Goal: Task Accomplishment & Management: Use online tool/utility

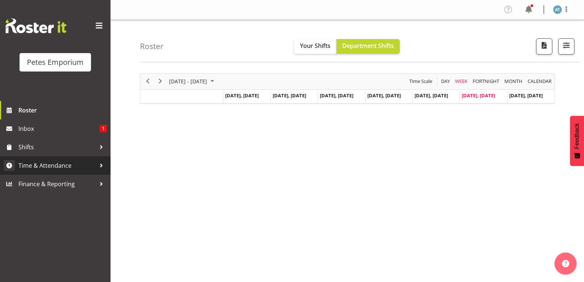
click at [81, 159] on link "Time & Attendance" at bounding box center [55, 165] width 111 height 18
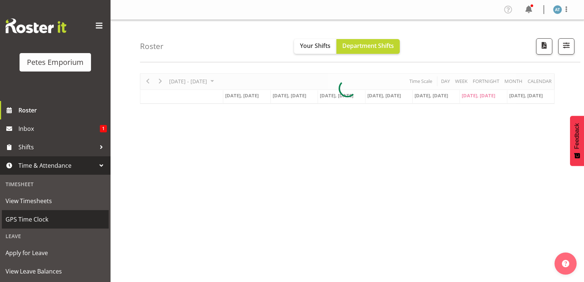
click at [65, 222] on span "GPS Time Clock" at bounding box center [56, 219] width 100 height 11
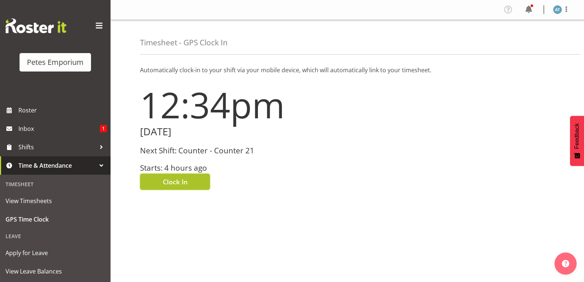
click at [183, 187] on button "Clock In" at bounding box center [175, 182] width 70 height 16
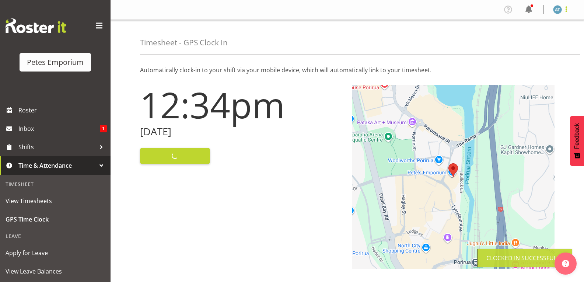
click at [568, 9] on span at bounding box center [566, 9] width 9 height 9
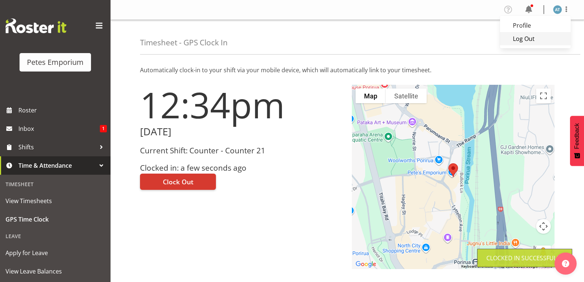
click at [548, 39] on link "Log Out" at bounding box center [535, 38] width 71 height 13
